Goal: Transaction & Acquisition: Purchase product/service

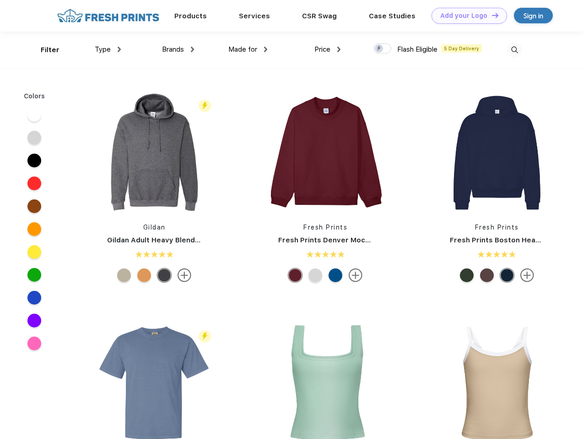
scroll to position [0, 0]
click at [466, 16] on link "Add your Logo Design Tool" at bounding box center [468, 16] width 75 height 16
click at [0, 0] on div "Design Tool" at bounding box center [0, 0] width 0 height 0
click at [491, 15] on link "Add your Logo Design Tool" at bounding box center [468, 16] width 75 height 16
click at [44, 50] on div "Filter" at bounding box center [50, 50] width 19 height 11
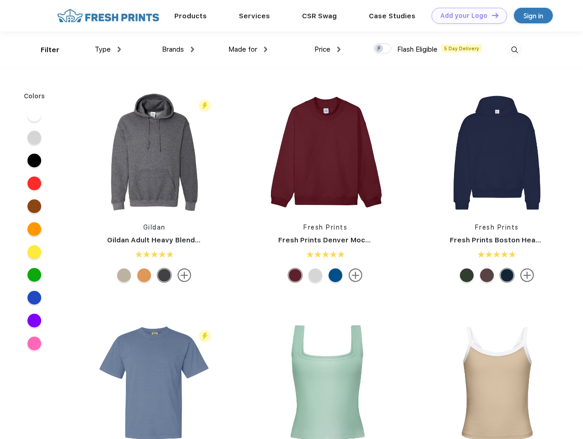
click at [108, 49] on span "Type" at bounding box center [103, 49] width 16 height 8
click at [178, 49] on span "Brands" at bounding box center [173, 49] width 22 height 8
click at [248, 49] on span "Made for" at bounding box center [242, 49] width 29 height 8
click at [328, 49] on span "Price" at bounding box center [322, 49] width 16 height 8
click at [382, 49] on div at bounding box center [382, 48] width 18 height 10
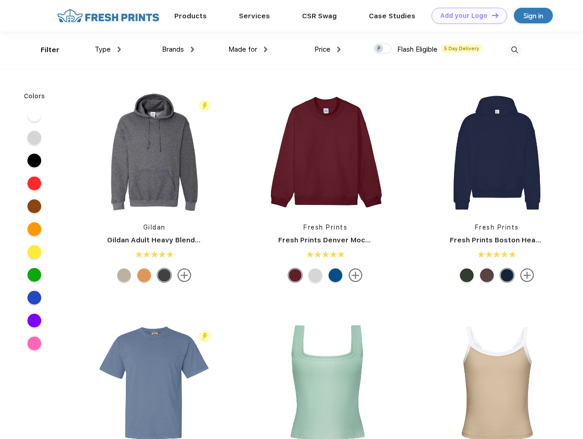
click at [379, 49] on input "checkbox" at bounding box center [376, 46] width 6 height 6
click at [514, 50] on img at bounding box center [514, 50] width 15 height 15
